Goal: Transaction & Acquisition: Purchase product/service

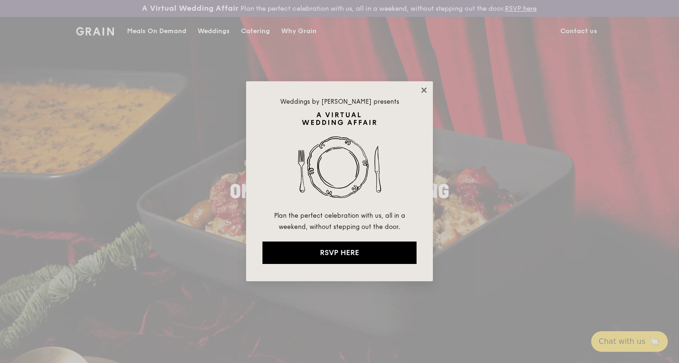
click at [425, 92] on icon at bounding box center [424, 90] width 8 height 8
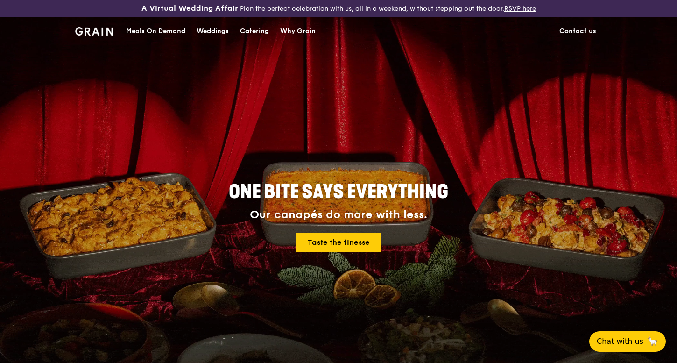
click at [138, 30] on div "Meals On Demand" at bounding box center [155, 31] width 59 height 28
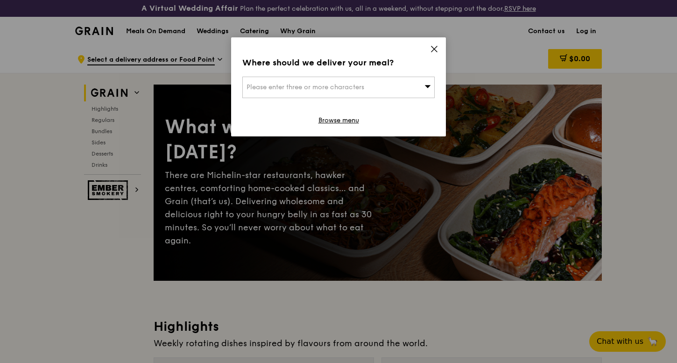
click at [373, 88] on div "Please enter three or more characters" at bounding box center [338, 87] width 192 height 21
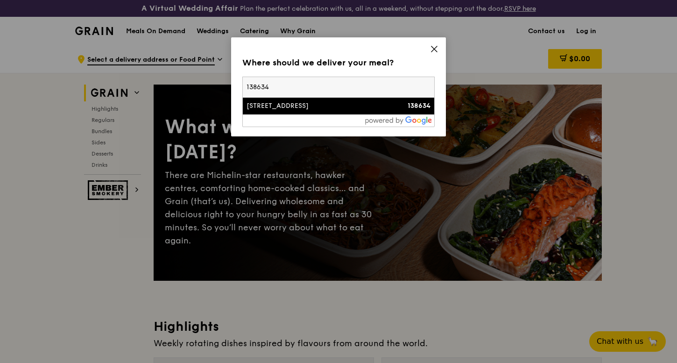
type input "138634"
click at [391, 109] on div "138634" at bounding box center [408, 105] width 46 height 9
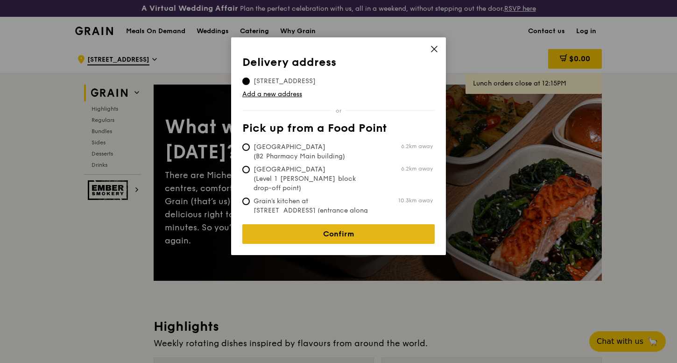
click at [376, 226] on link "Confirm" at bounding box center [338, 234] width 192 height 20
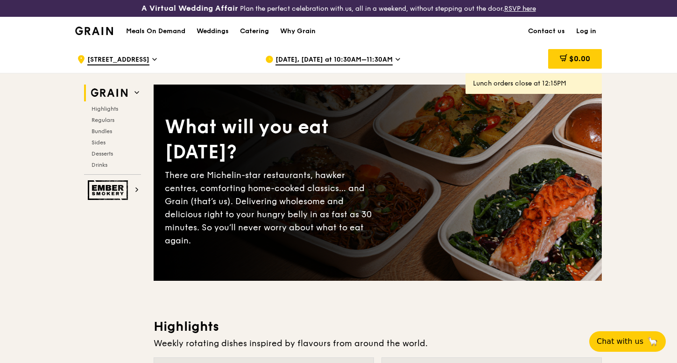
click at [389, 56] on span "[DATE], [DATE] at 10:30AM–11:30AM" at bounding box center [334, 60] width 117 height 10
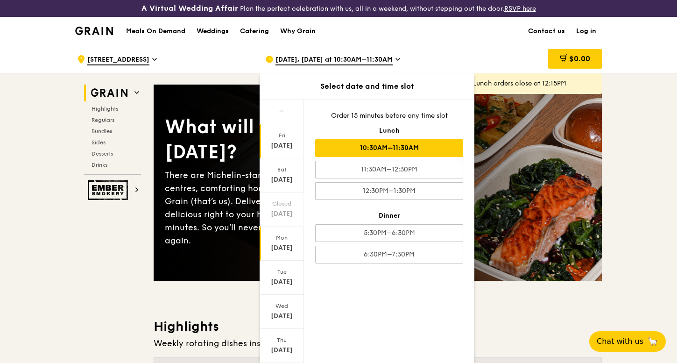
click at [276, 245] on div "[DATE]" at bounding box center [282, 247] width 42 height 9
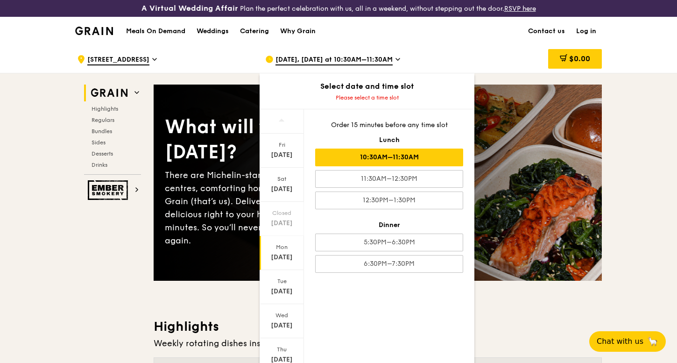
click at [418, 154] on div "10:30AM–11:30AM" at bounding box center [389, 158] width 148 height 18
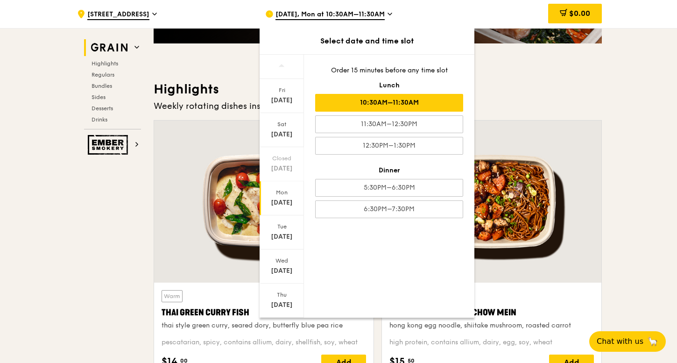
scroll to position [242, 0]
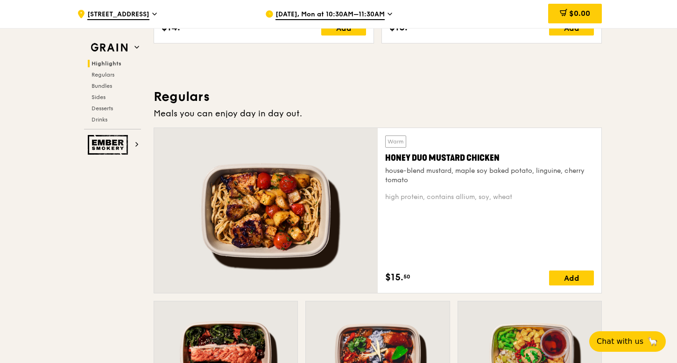
scroll to position [573, 0]
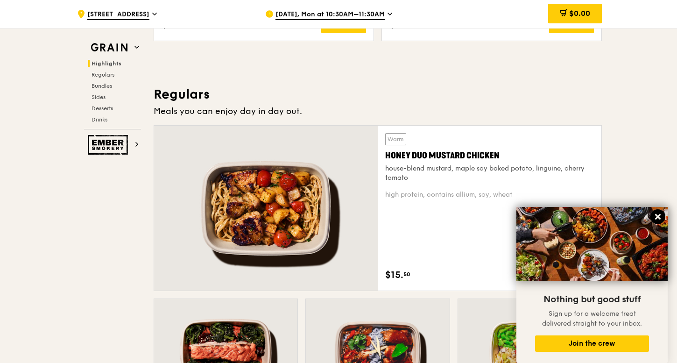
click at [663, 217] on button at bounding box center [658, 216] width 15 height 15
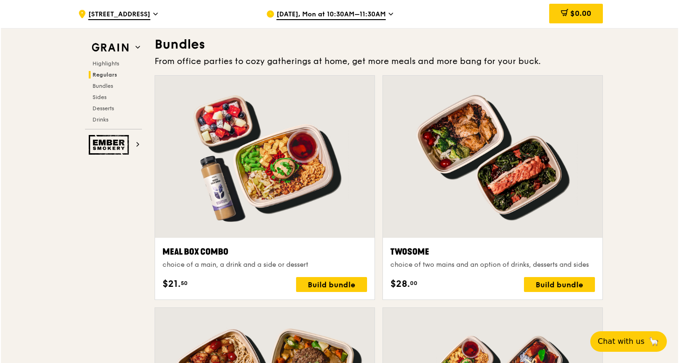
scroll to position [1359, 0]
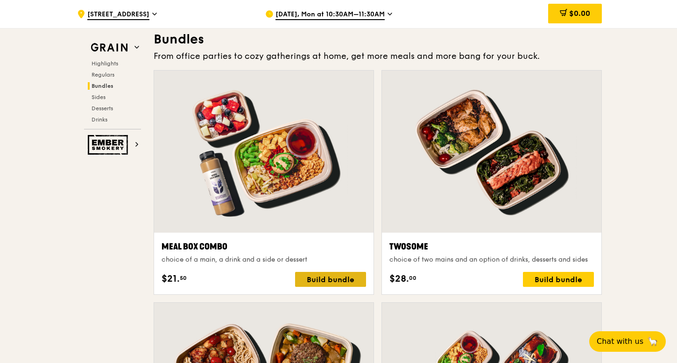
click at [344, 283] on div "Build bundle" at bounding box center [330, 279] width 71 height 15
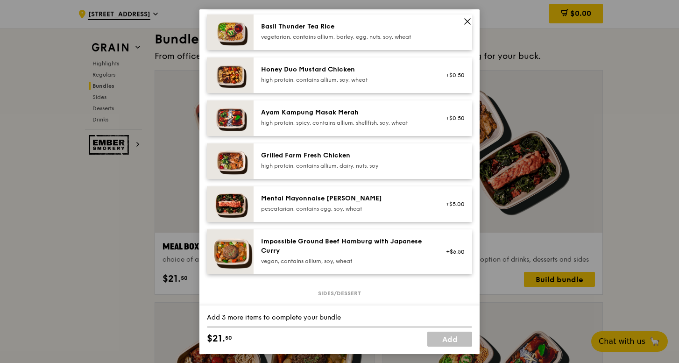
scroll to position [214, 0]
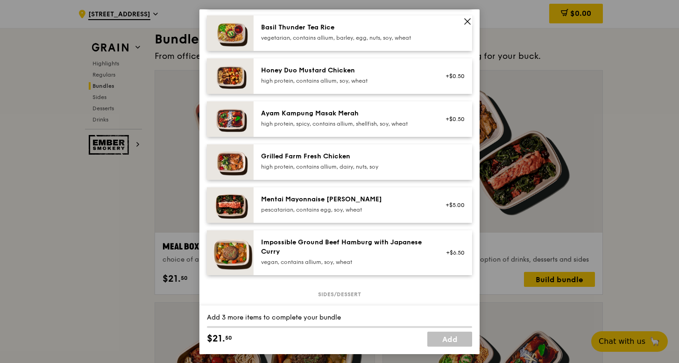
click at [358, 170] on div "high protein, contains allium, dairy, nuts, soy" at bounding box center [345, 166] width 168 height 7
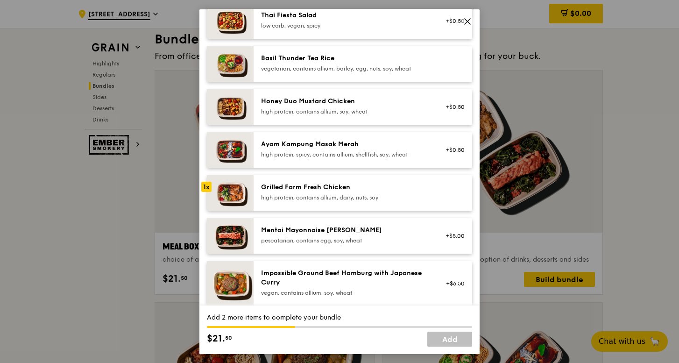
scroll to position [181, 0]
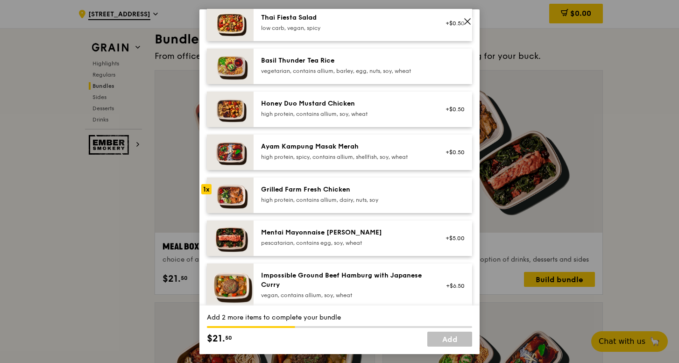
click at [405, 194] on div "Grilled Farm Fresh Chicken" at bounding box center [345, 188] width 168 height 9
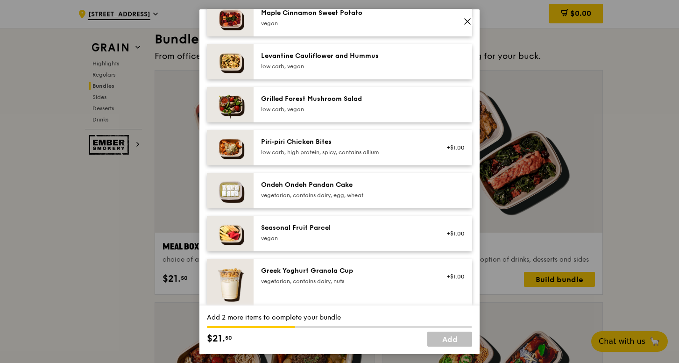
scroll to position [574, 0]
click at [290, 70] on div "low carb, vegan" at bounding box center [345, 65] width 168 height 7
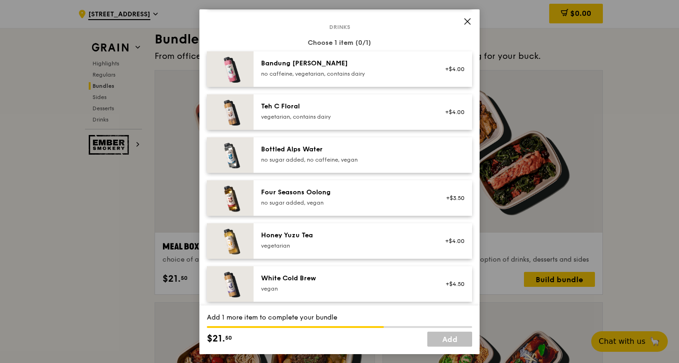
scroll to position [960, 0]
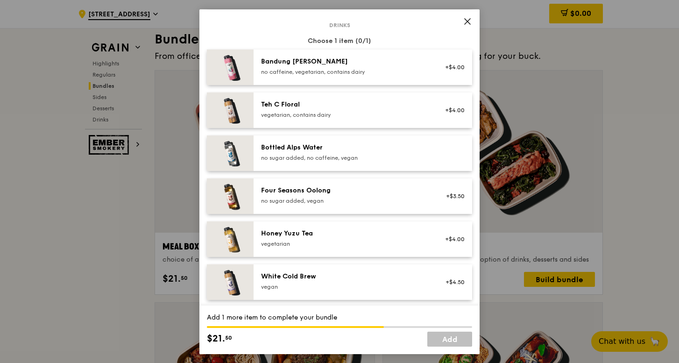
click at [255, 156] on div "Bottled Alps Water no sugar added, no caffeine, vegan" at bounding box center [363, 152] width 219 height 35
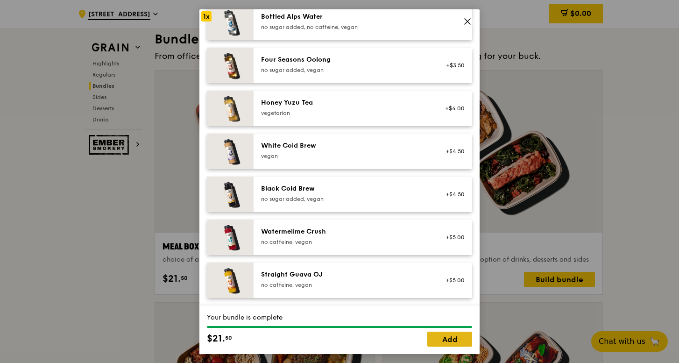
scroll to position [1094, 0]
click at [455, 342] on link "Add" at bounding box center [449, 339] width 45 height 15
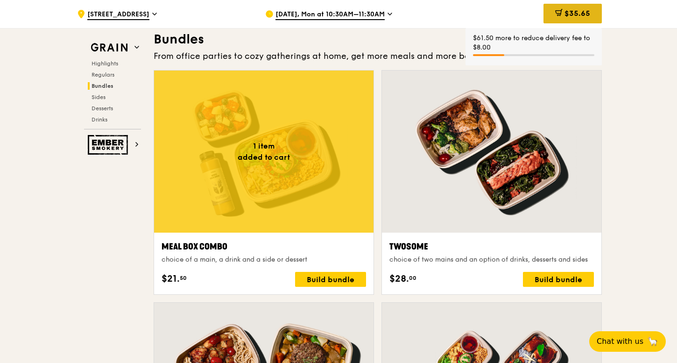
click at [577, 12] on span "$35.65" at bounding box center [578, 13] width 26 height 9
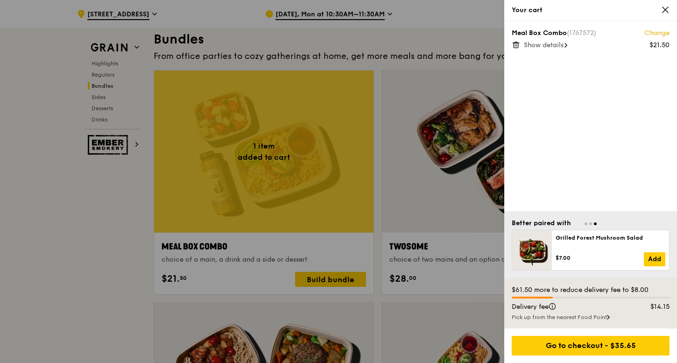
click at [560, 48] on span "Show details" at bounding box center [544, 45] width 40 height 8
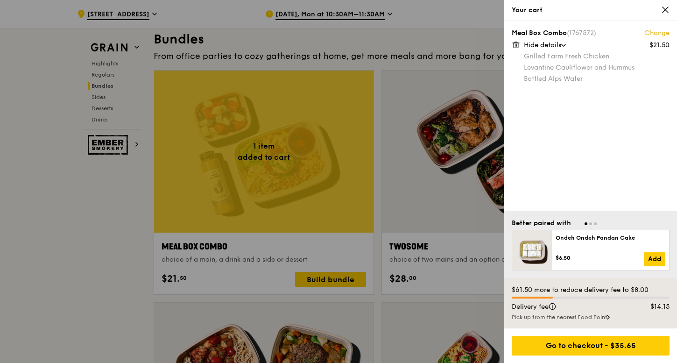
click at [653, 43] on div "$21.50" at bounding box center [660, 45] width 20 height 9
click at [438, 41] on div at bounding box center [338, 181] width 677 height 363
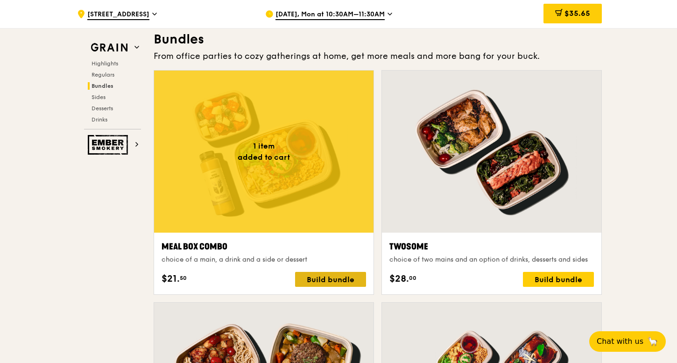
click at [336, 280] on div "Build bundle" at bounding box center [330, 279] width 71 height 15
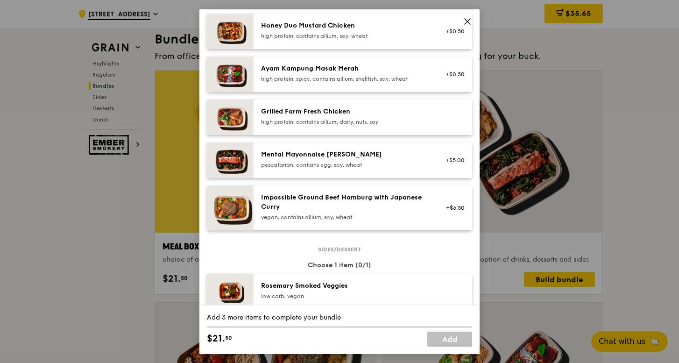
scroll to position [253, 0]
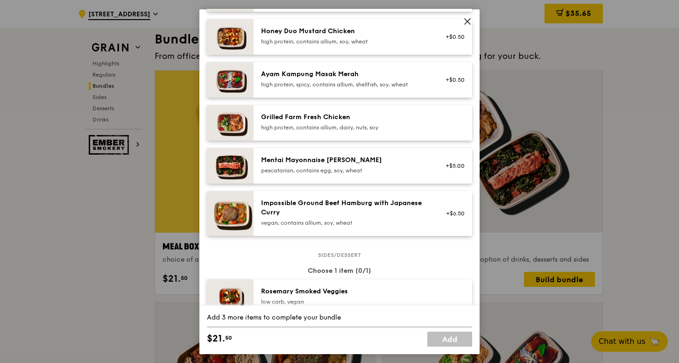
click at [350, 131] on div "high protein, contains allium, dairy, nuts, soy" at bounding box center [345, 126] width 168 height 7
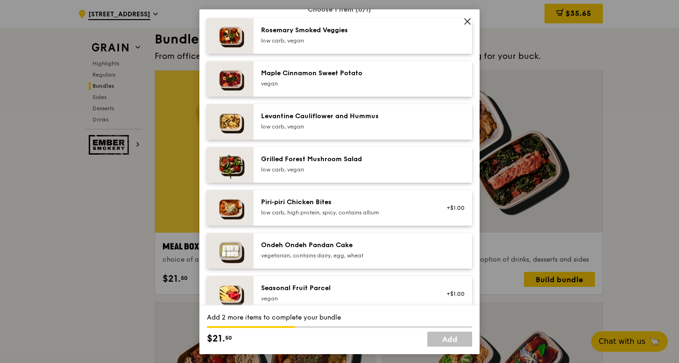
scroll to position [511, 0]
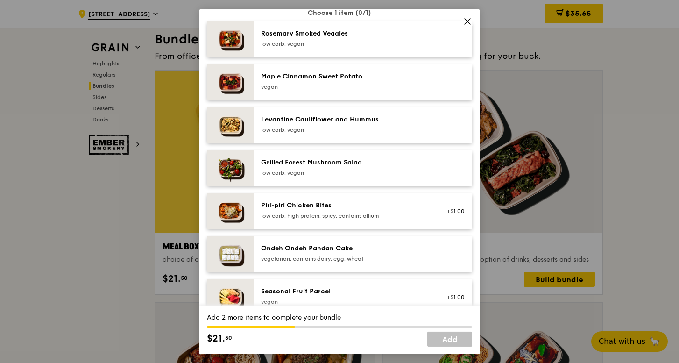
drag, startPoint x: 465, startPoint y: 18, endPoint x: 488, endPoint y: 21, distance: 23.5
click at [465, 18] on icon at bounding box center [467, 21] width 8 height 8
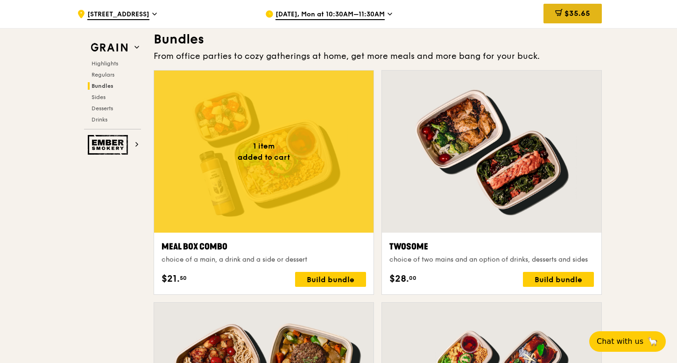
click at [580, 15] on span "$35.65" at bounding box center [578, 13] width 26 height 9
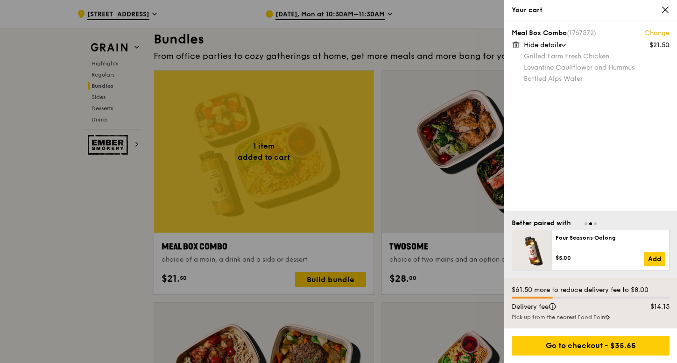
click at [470, 18] on div at bounding box center [338, 181] width 677 height 363
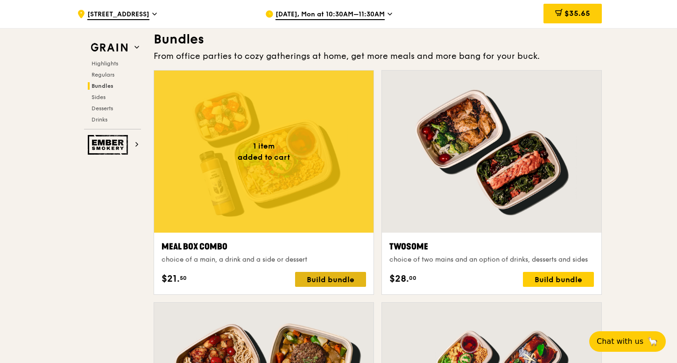
click at [318, 277] on div "Build bundle" at bounding box center [330, 279] width 71 height 15
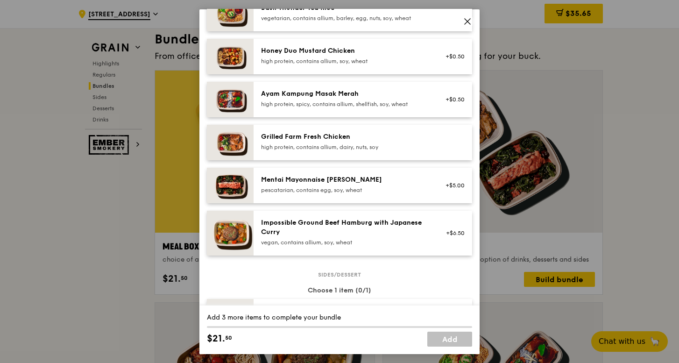
scroll to position [219, 0]
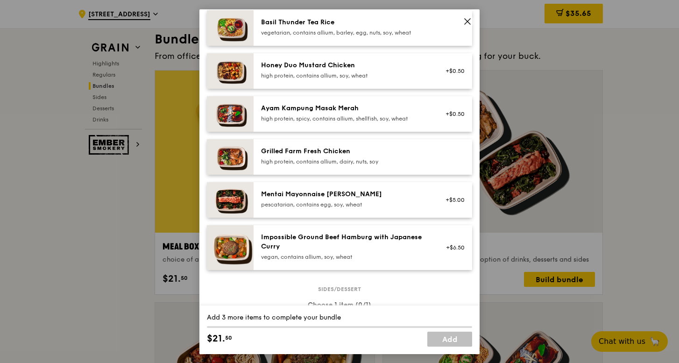
click at [295, 156] on div "Grilled Farm Fresh Chicken" at bounding box center [345, 150] width 168 height 9
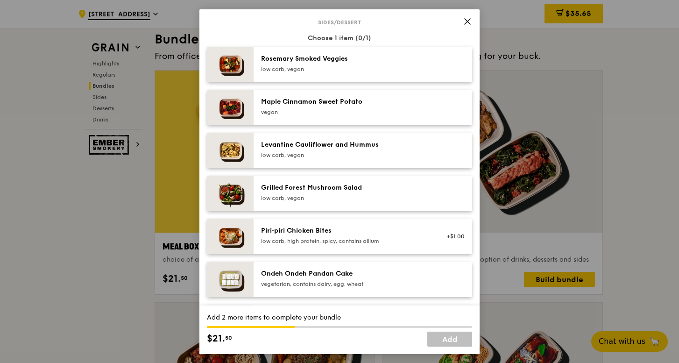
click at [327, 149] on div "Levantine Cauliflower and Hummus" at bounding box center [345, 144] width 168 height 9
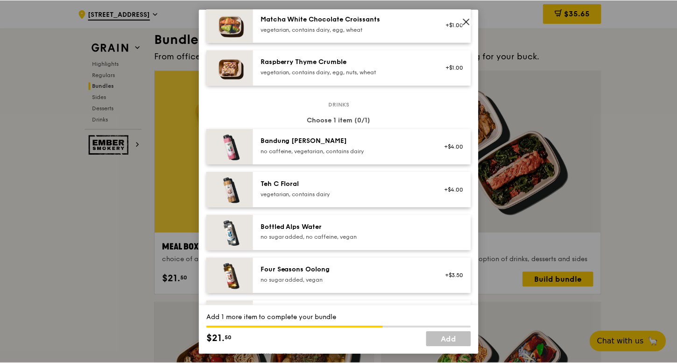
scroll to position [895, 0]
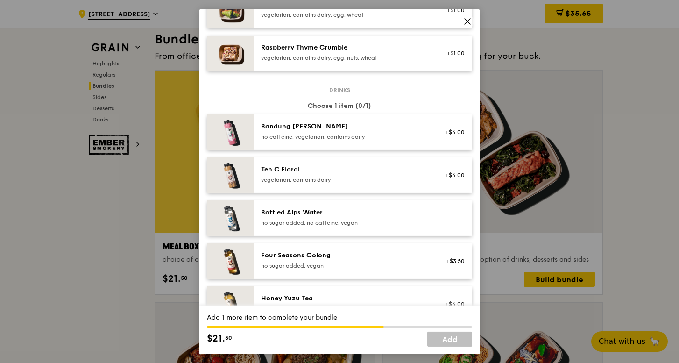
click at [350, 217] on div "Bottled Alps Water" at bounding box center [345, 211] width 168 height 9
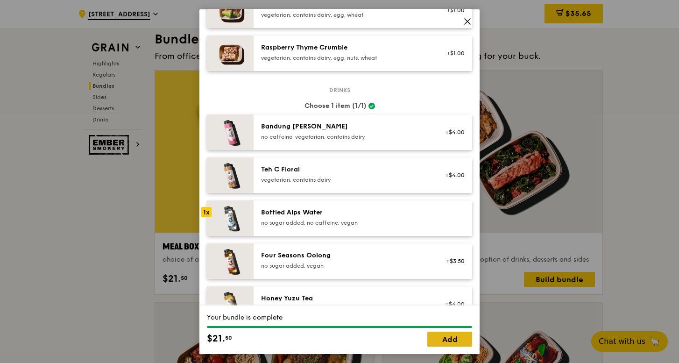
drag, startPoint x: 455, startPoint y: 340, endPoint x: 443, endPoint y: 338, distance: 12.7
click at [455, 340] on link "Add" at bounding box center [449, 339] width 45 height 15
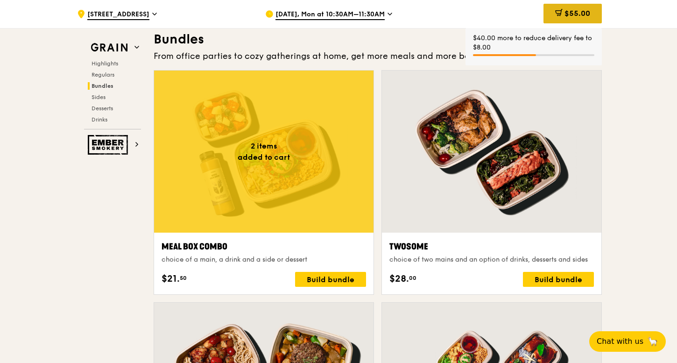
click at [579, 15] on span "$55.00" at bounding box center [578, 13] width 26 height 9
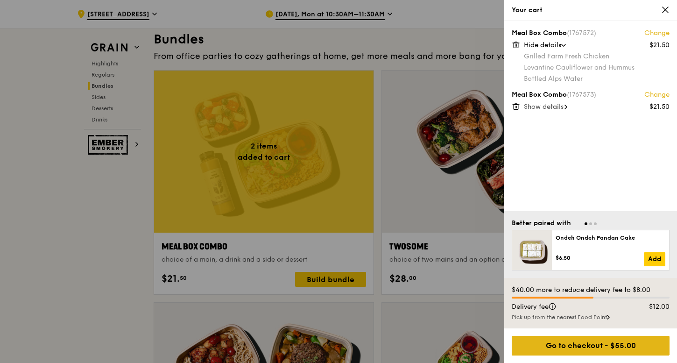
click at [567, 343] on div "Go to checkout - $55.00" at bounding box center [591, 346] width 158 height 20
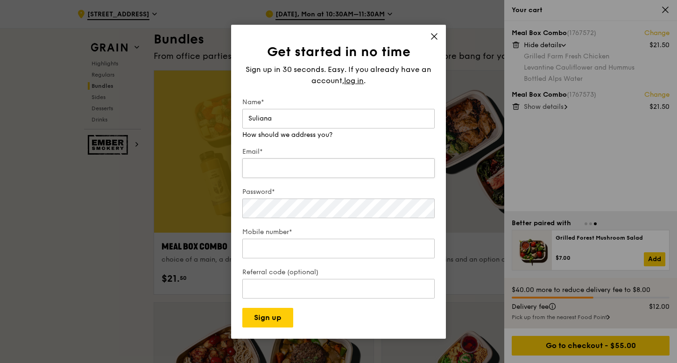
type input "Suliana"
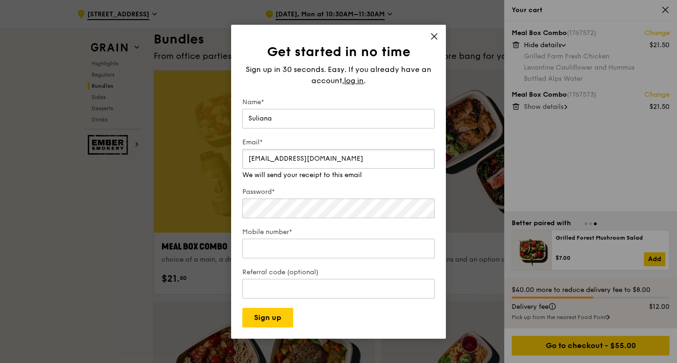
type input "[EMAIL_ADDRESS][DOMAIN_NAME]"
click at [435, 38] on icon at bounding box center [434, 36] width 8 height 8
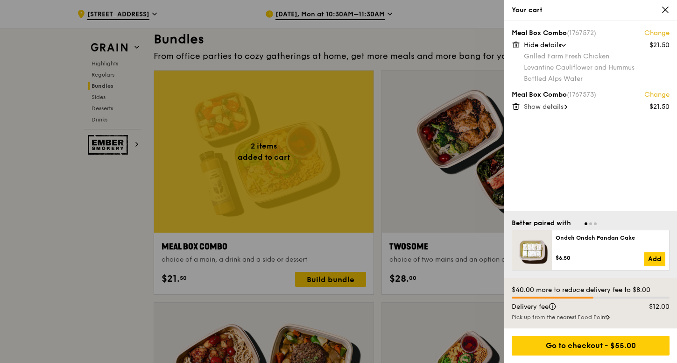
click at [667, 9] on icon at bounding box center [665, 10] width 8 height 8
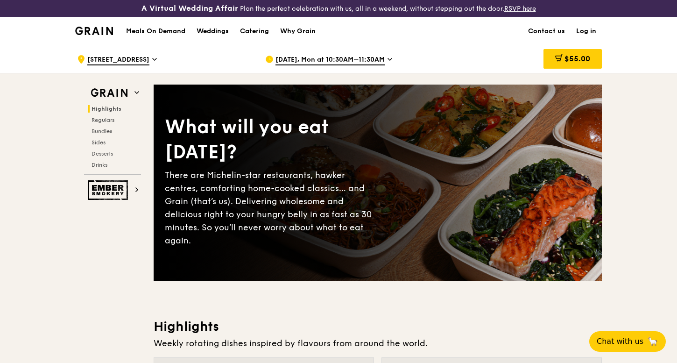
scroll to position [0, 0]
click at [584, 32] on link "Log in" at bounding box center [586, 31] width 31 height 28
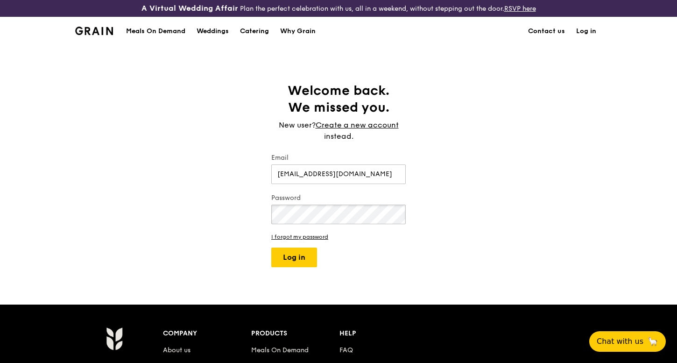
click at [294, 257] on button "Log in" at bounding box center [294, 258] width 46 height 20
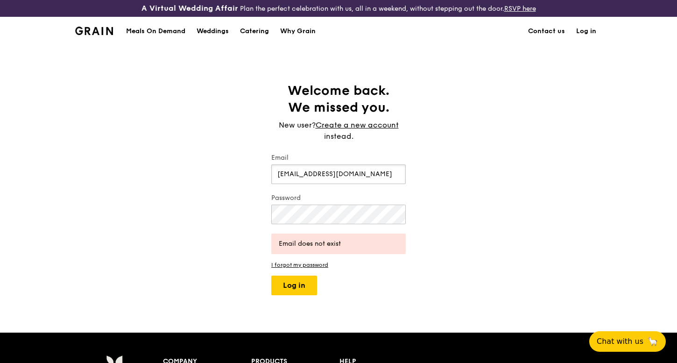
drag, startPoint x: 368, startPoint y: 175, endPoint x: 131, endPoint y: 165, distance: 237.4
click at [130, 165] on div "Welcome back. We missed you. New user? Create a new account instead. Email [EMA…" at bounding box center [338, 188] width 677 height 213
type input "[EMAIL_ADDRESS][DOMAIN_NAME]"
click at [294, 285] on button "Log in" at bounding box center [294, 286] width 46 height 20
click at [497, 87] on div "Welcome back. We missed you. New user? Create a new account instead. Email [EMA…" at bounding box center [338, 188] width 677 height 213
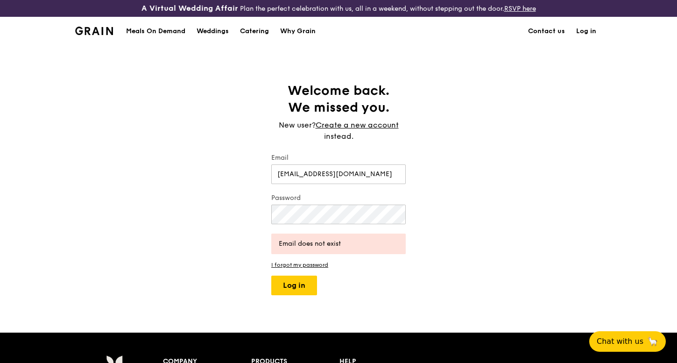
click at [146, 34] on div "Meals On Demand" at bounding box center [155, 31] width 59 height 28
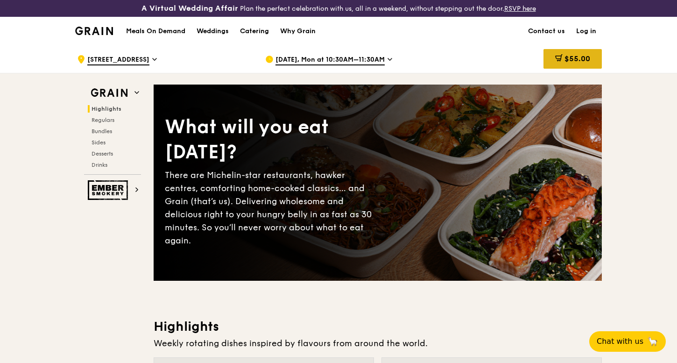
click at [570, 62] on span "$55.00" at bounding box center [578, 58] width 26 height 9
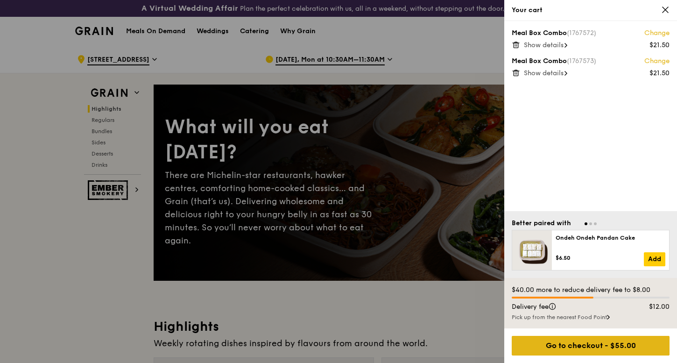
click at [604, 347] on div "Go to checkout - $55.00" at bounding box center [591, 346] width 158 height 20
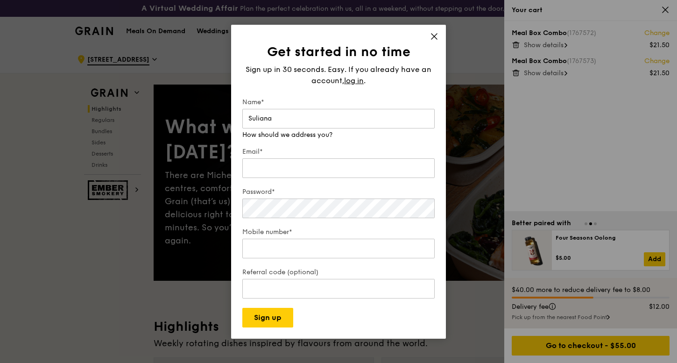
type input "Suliana"
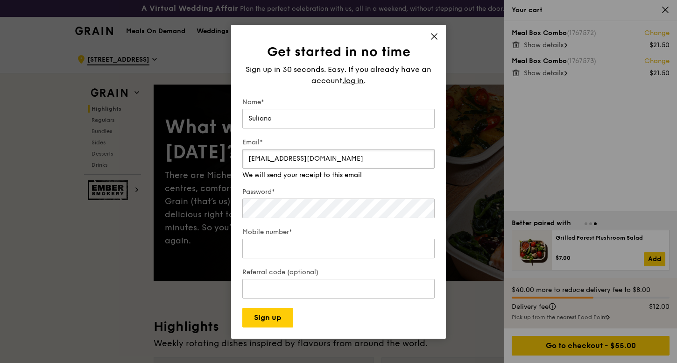
type input "[EMAIL_ADDRESS][DOMAIN_NAME]"
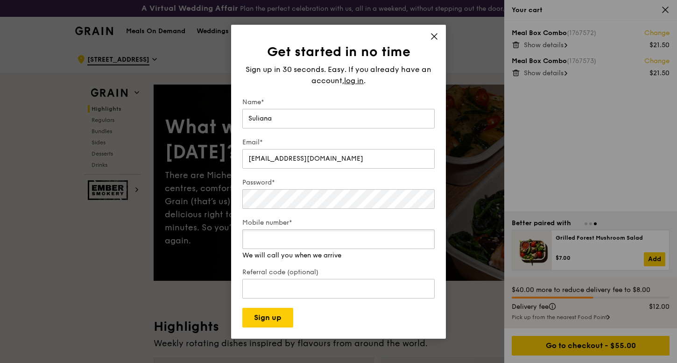
drag, startPoint x: 286, startPoint y: 254, endPoint x: 314, endPoint y: 249, distance: 28.9
click at [288, 254] on div "Mobile number* We will call you when we arrive" at bounding box center [338, 239] width 192 height 42
type input "97290132"
click at [269, 319] on button "Sign up" at bounding box center [267, 318] width 51 height 20
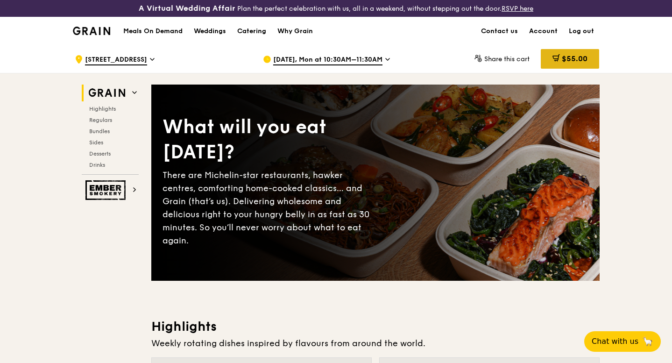
click at [578, 59] on span "$55.00" at bounding box center [575, 58] width 26 height 9
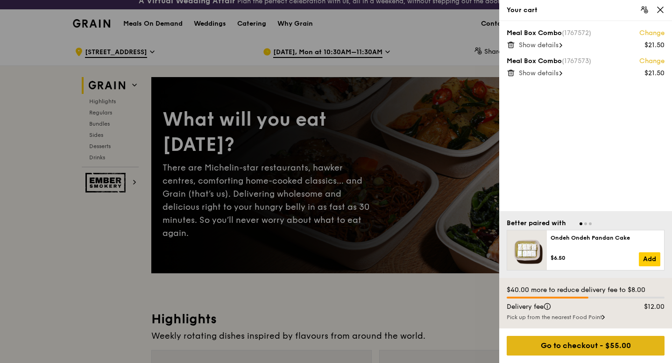
click at [590, 349] on div "Go to checkout - $55.00" at bounding box center [586, 346] width 158 height 20
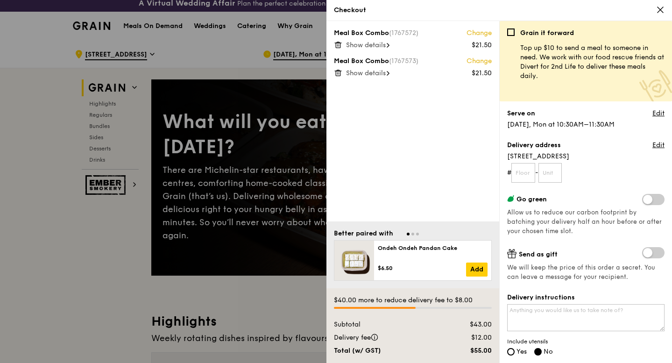
scroll to position [5, 0]
click at [519, 170] on input "text" at bounding box center [523, 173] width 24 height 20
type input "18"
click at [555, 177] on input "text" at bounding box center [550, 173] width 24 height 20
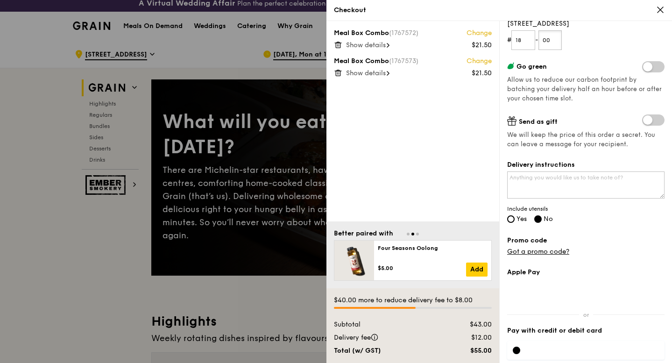
scroll to position [134, 0]
type input "00"
drag, startPoint x: 571, startPoint y: 166, endPoint x: 571, endPoint y: 175, distance: 8.9
click at [571, 167] on label "Delivery instructions" at bounding box center [585, 163] width 157 height 9
click at [571, 170] on textarea "Delivery instructions" at bounding box center [585, 183] width 157 height 27
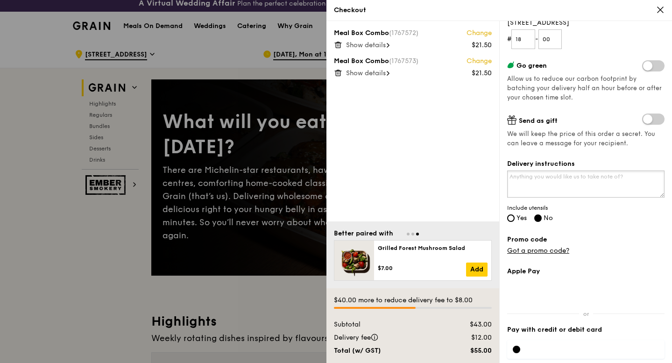
click at [570, 178] on textarea "Delivery instructions" at bounding box center [585, 183] width 157 height 27
type textarea "Call Su at 97290132 when arrive at Lobby"
click at [515, 215] on label "Yes" at bounding box center [517, 219] width 20 height 8
click at [515, 215] on input "Yes" at bounding box center [510, 217] width 7 height 7
radio input "true"
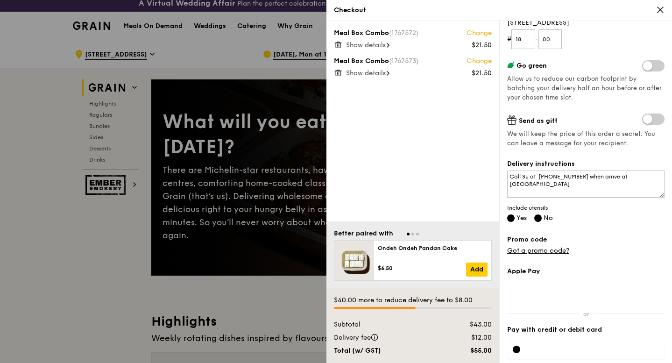
radio input "false"
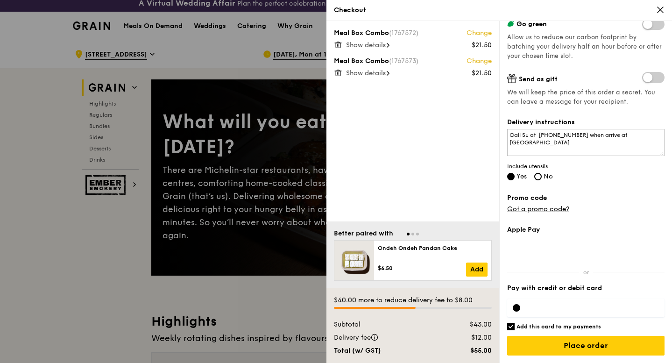
scroll to position [175, 0]
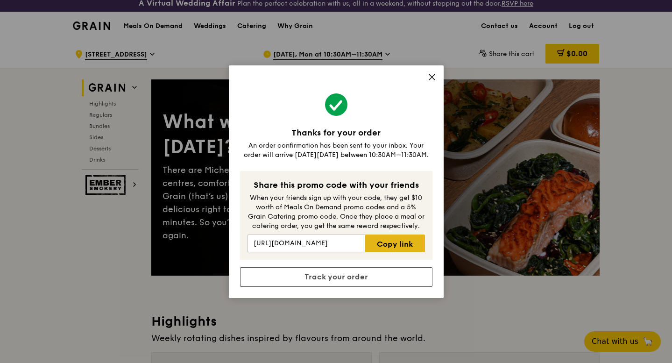
click at [398, 245] on link "Copy link" at bounding box center [394, 243] width 59 height 18
click at [432, 77] on icon at bounding box center [432, 77] width 6 height 6
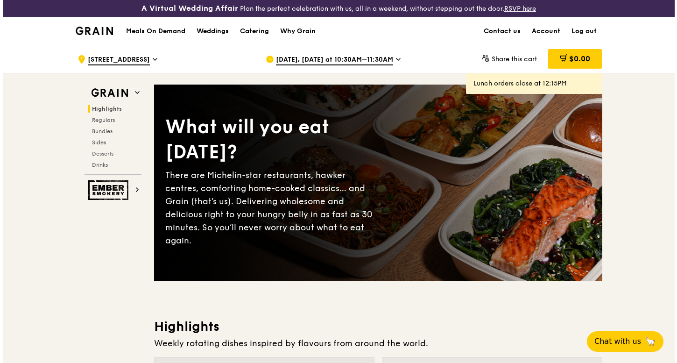
scroll to position [0, 0]
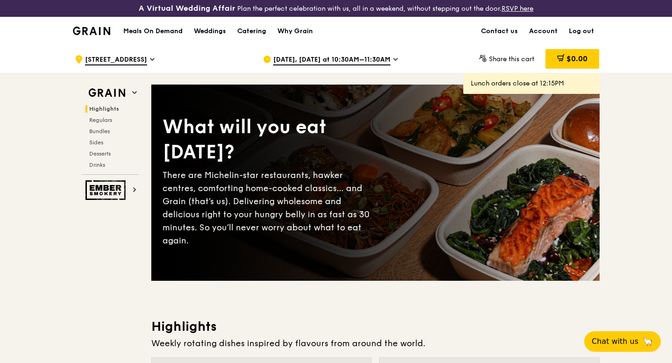
click at [547, 30] on link "Account" at bounding box center [544, 31] width 40 height 28
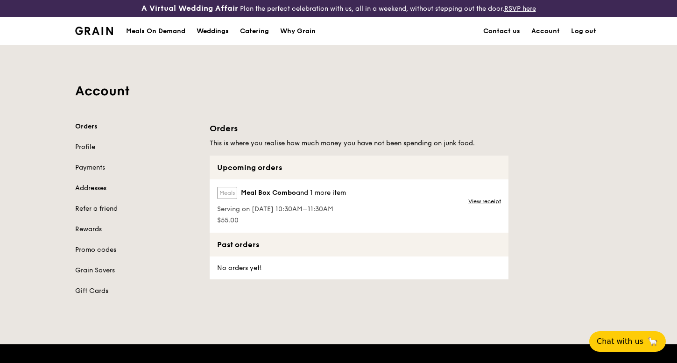
click at [152, 32] on div "Meals On Demand" at bounding box center [155, 31] width 59 height 28
